Goal: Use online tool/utility: Utilize a website feature to perform a specific function

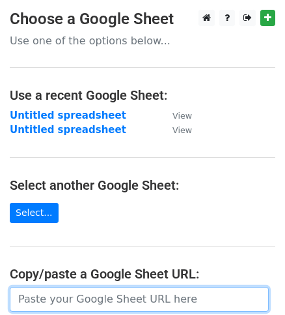
click at [45, 292] on input "url" at bounding box center [139, 299] width 259 height 25
paste input "[URL][DOMAIN_NAME]"
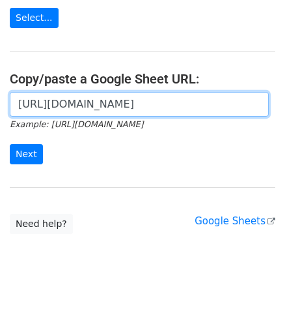
scroll to position [215, 0]
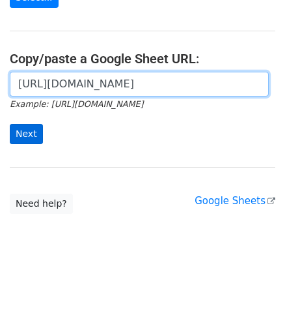
type input "[URL][DOMAIN_NAME]"
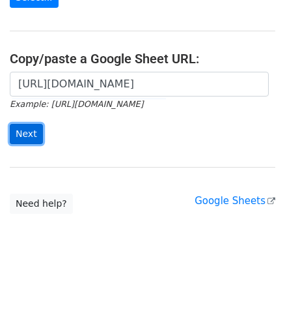
scroll to position [0, 0]
click at [29, 135] on input "Next" at bounding box center [26, 134] width 33 height 20
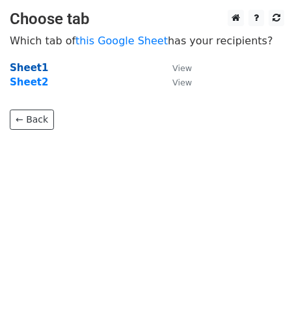
click at [23, 69] on strong "Sheet1" at bounding box center [29, 68] width 38 height 12
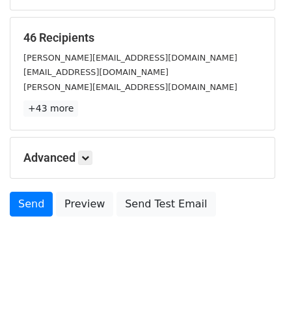
scroll to position [188, 0]
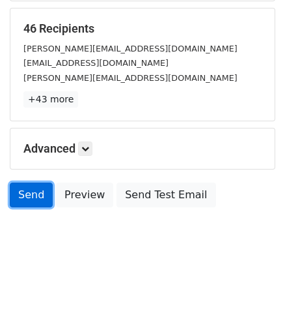
click at [29, 191] on link "Send" at bounding box center [31, 194] width 43 height 25
